Goal: Task Accomplishment & Management: Manage account settings

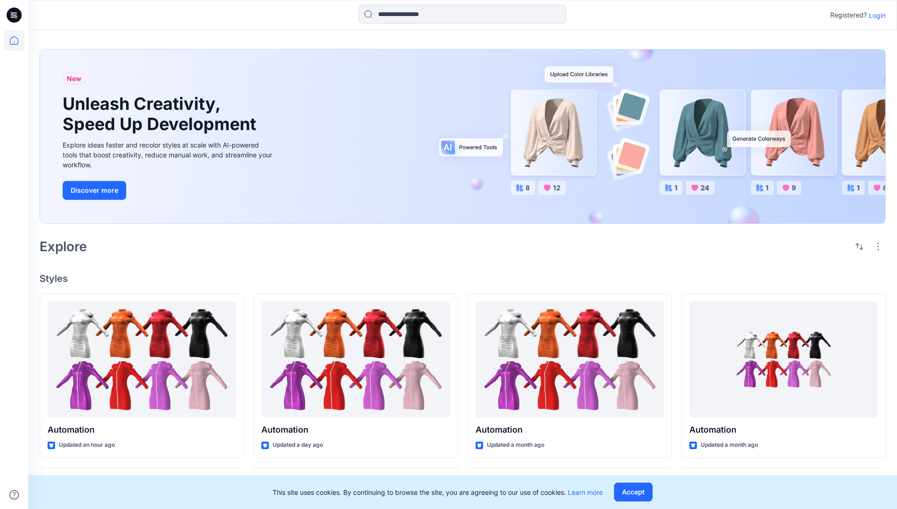
click at [875, 15] on p "Login" at bounding box center [877, 15] width 17 height 10
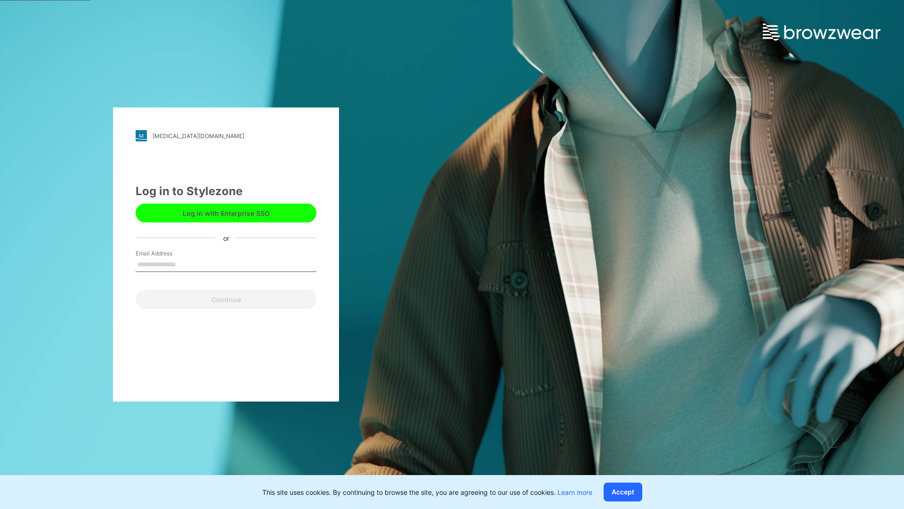
click at [186, 264] on input "Email Address" at bounding box center [226, 265] width 181 height 14
type input "**********"
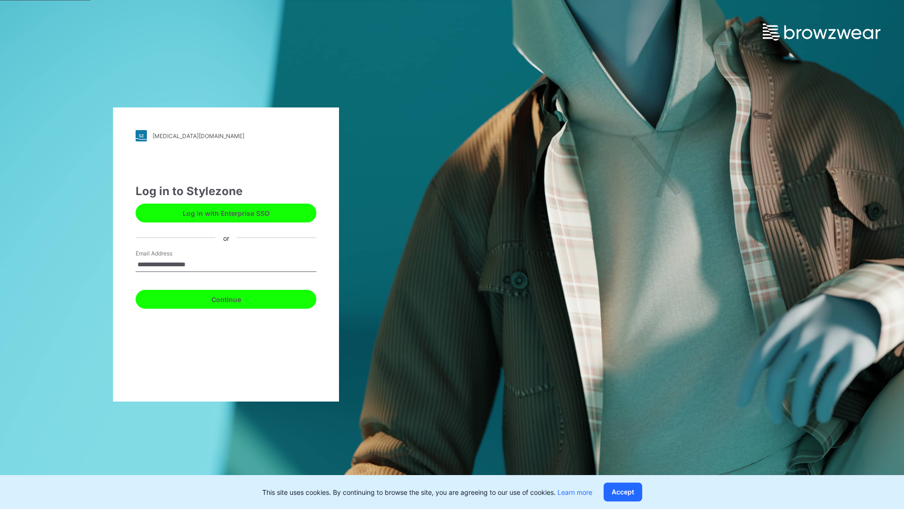
click at [236, 298] on button "Continue" at bounding box center [226, 299] width 181 height 19
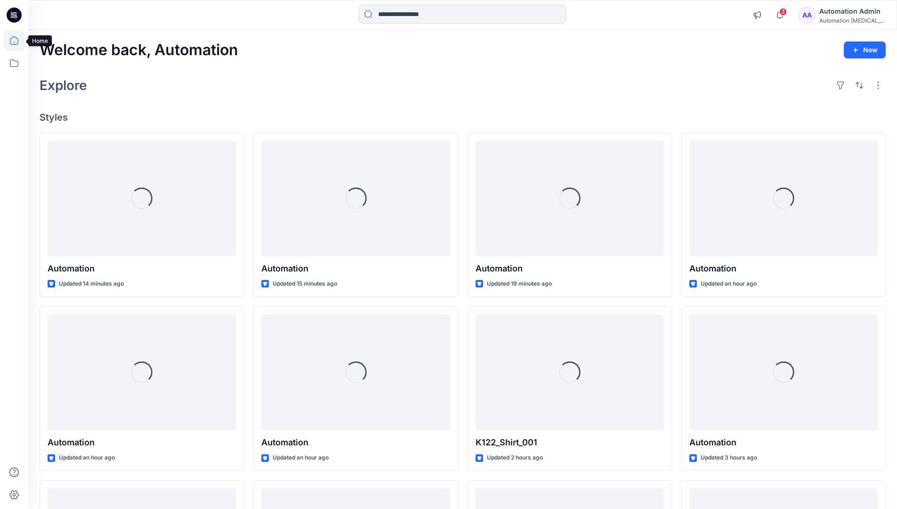
click at [18, 41] on icon at bounding box center [14, 40] width 8 height 8
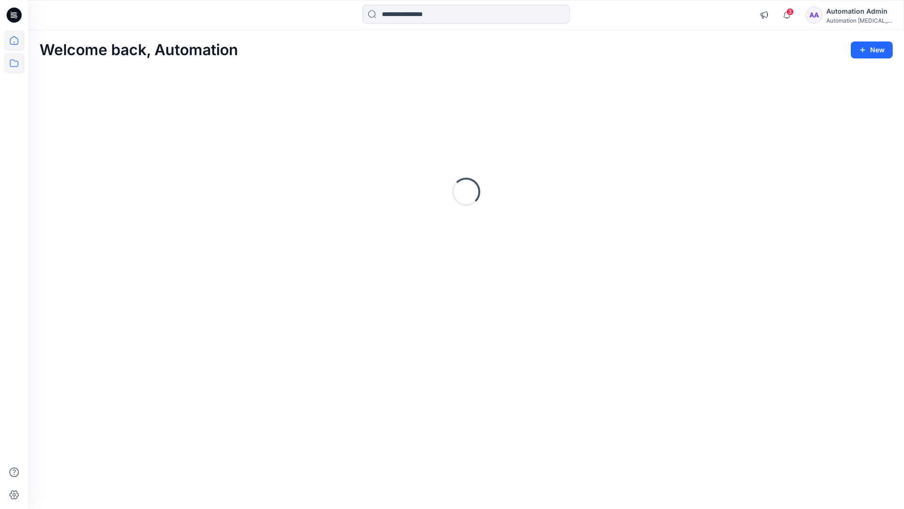
click at [14, 62] on icon at bounding box center [14, 63] width 21 height 21
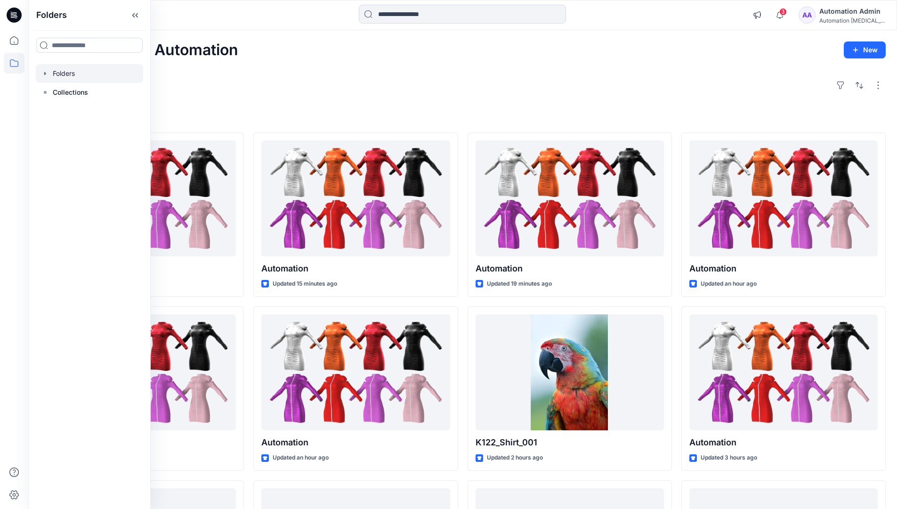
click at [58, 71] on div at bounding box center [89, 73] width 107 height 19
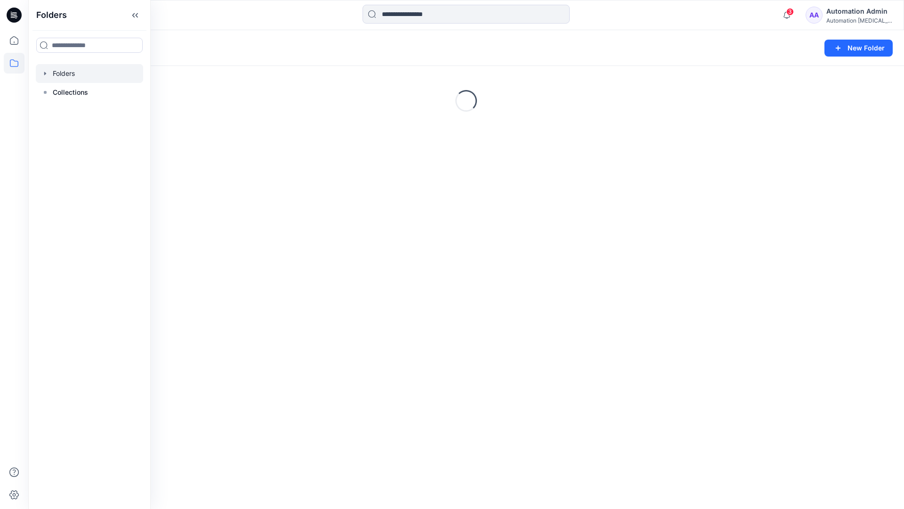
scroll to position [98, 0]
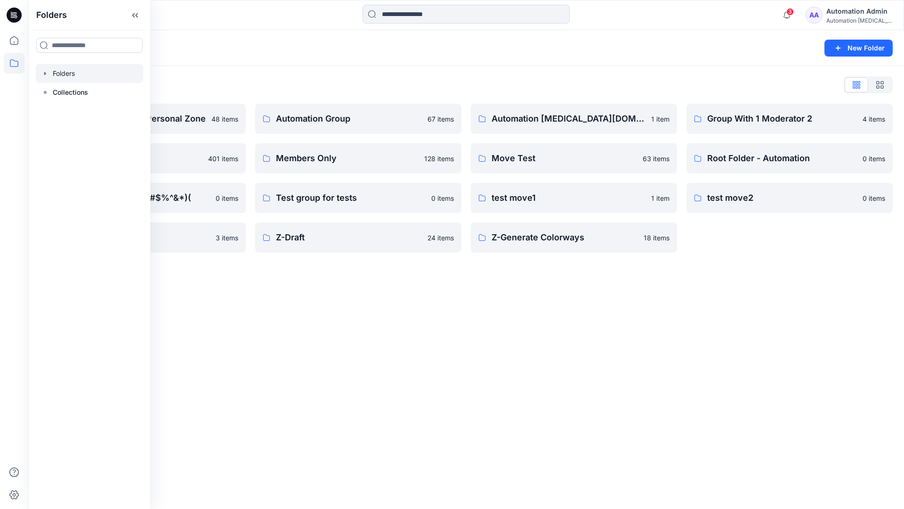
click at [319, 122] on p "Automation Group" at bounding box center [349, 118] width 146 height 13
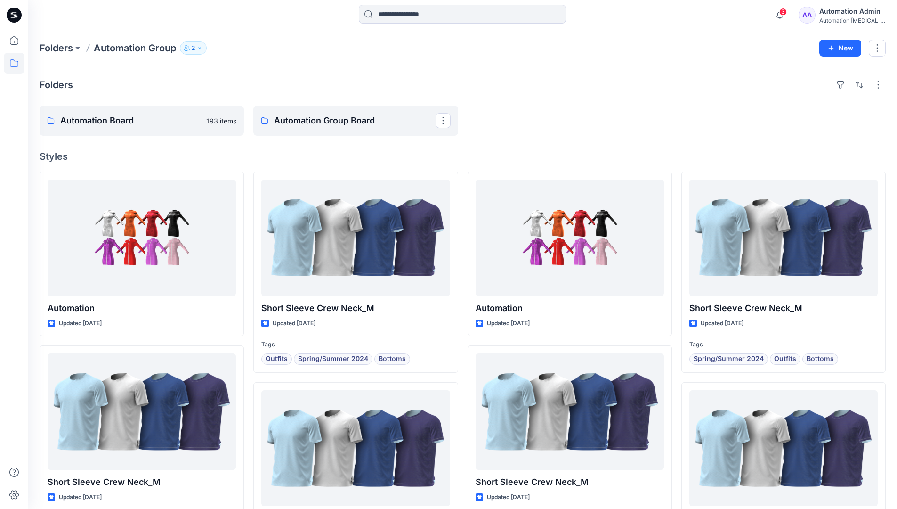
click at [203, 49] on icon "button" at bounding box center [200, 48] width 6 height 6
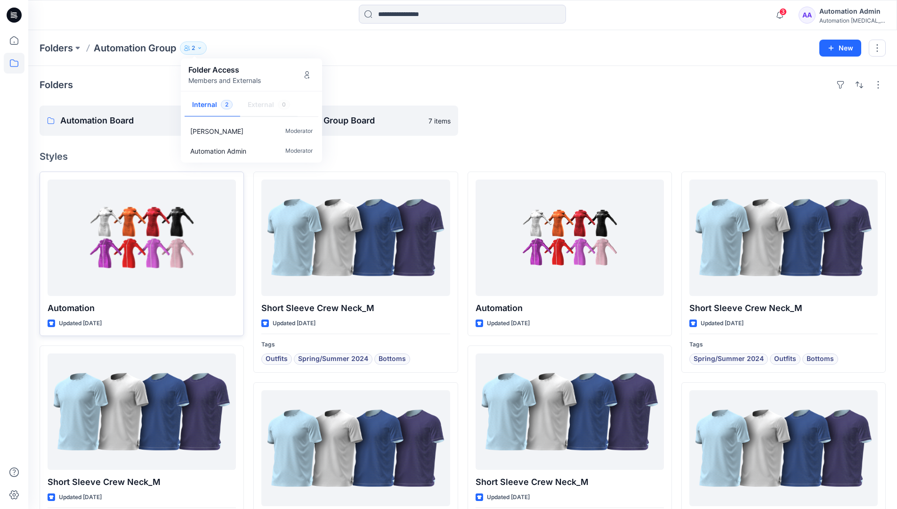
click at [205, 244] on div at bounding box center [142, 237] width 188 height 116
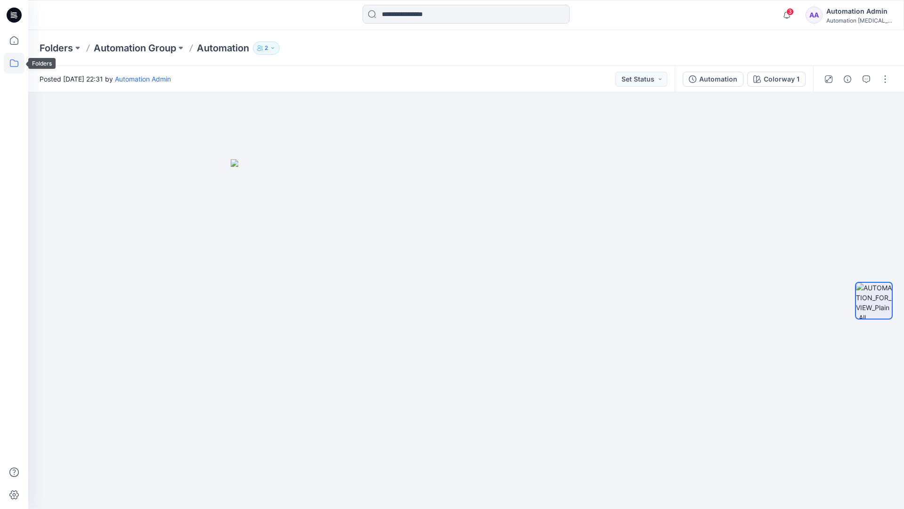
click at [8, 66] on icon at bounding box center [14, 63] width 21 height 21
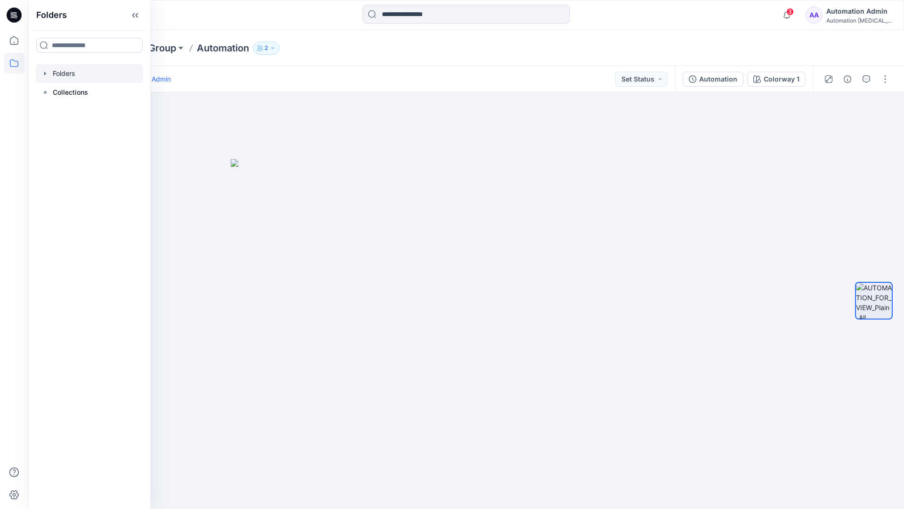
click at [56, 73] on div at bounding box center [89, 73] width 107 height 19
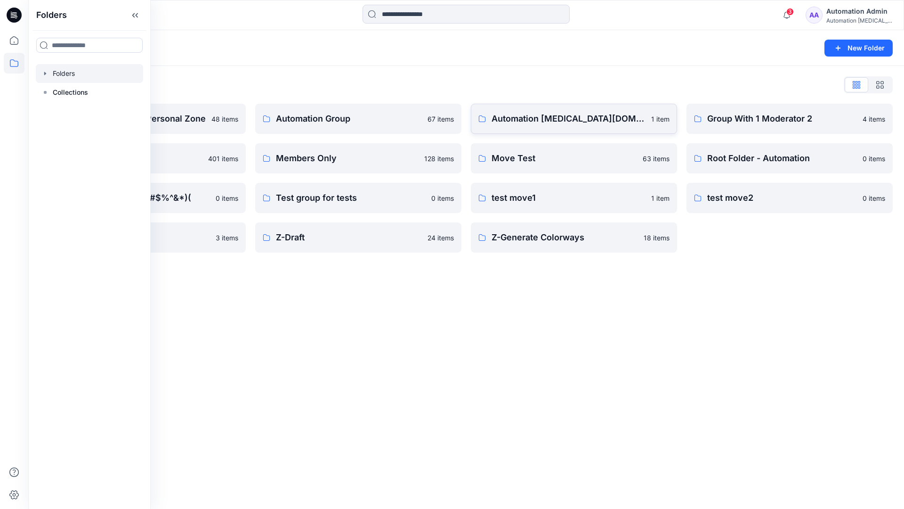
click at [549, 122] on p "Automation testim.io" at bounding box center [569, 118] width 154 height 13
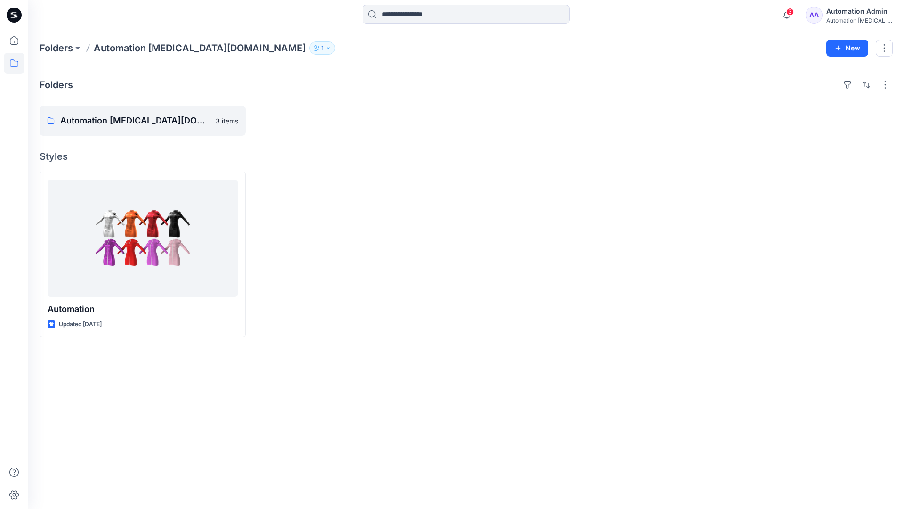
click at [325, 50] on icon "button" at bounding box center [328, 48] width 6 height 6
click at [847, 15] on div "Automation Admin" at bounding box center [860, 11] width 66 height 11
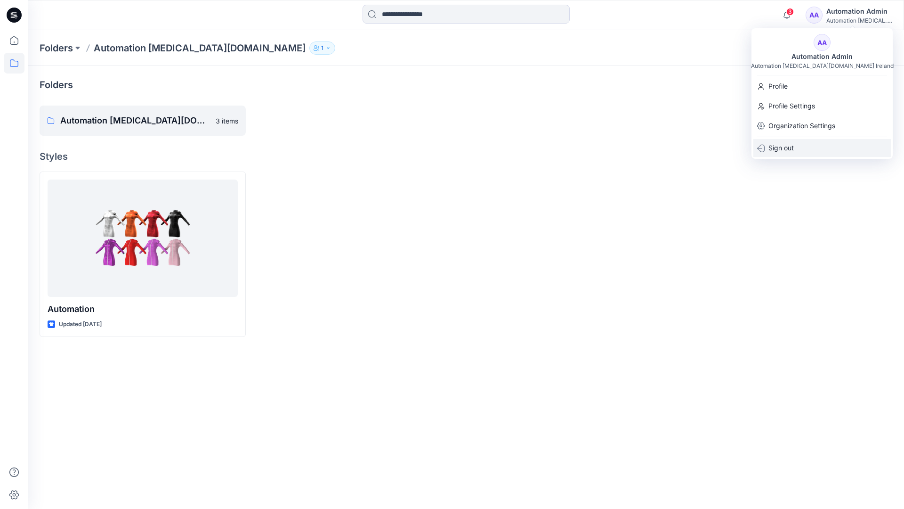
click at [797, 145] on div "Sign out" at bounding box center [823, 148] width 138 height 18
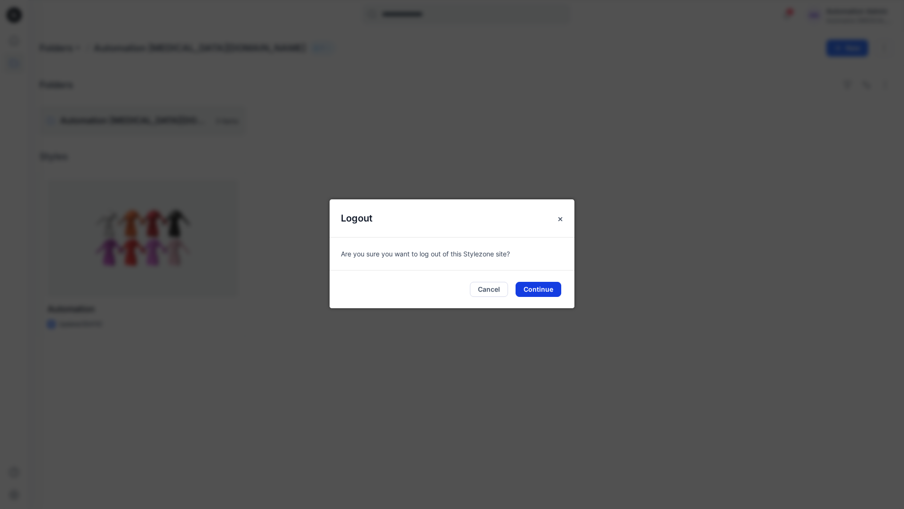
click at [541, 286] on button "Continue" at bounding box center [539, 289] width 46 height 15
